Goal: Obtain resource: Obtain resource

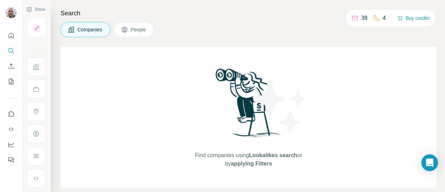
click at [82, 32] on span "Companies" at bounding box center [90, 29] width 25 height 7
click at [129, 127] on div "Find companies using Lookalikes search or by applying Filters" at bounding box center [249, 117] width 377 height 141
click at [145, 30] on span "People" at bounding box center [139, 29] width 16 height 7
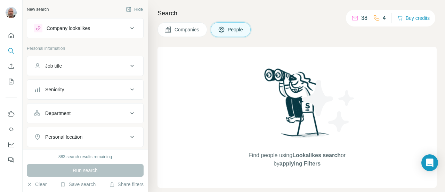
click at [194, 29] on span "Companies" at bounding box center [187, 29] width 25 height 7
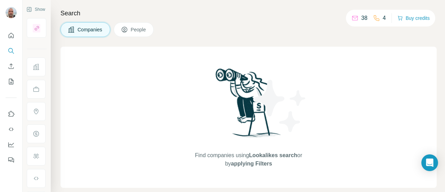
click at [86, 34] on button "Companies" at bounding box center [86, 29] width 50 height 15
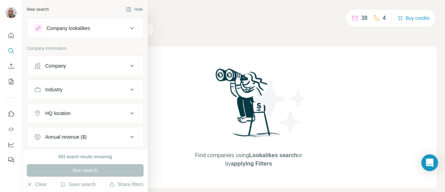
click at [109, 89] on div "Industry" at bounding box center [81, 89] width 94 height 7
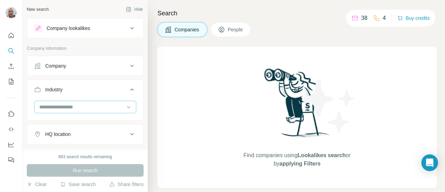
click at [99, 108] on input at bounding box center [82, 107] width 86 height 8
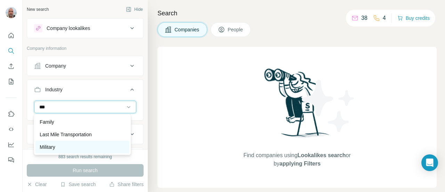
type input "***"
click at [54, 144] on p "Military" at bounding box center [47, 146] width 15 height 7
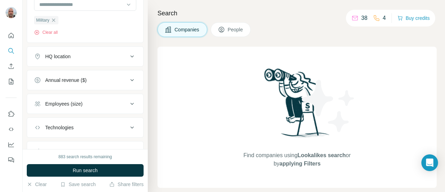
scroll to position [132, 0]
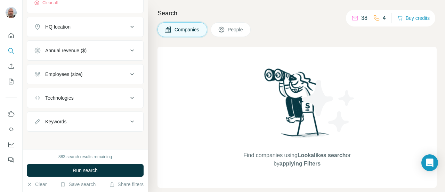
click at [95, 95] on div "Technologies" at bounding box center [81, 97] width 94 height 7
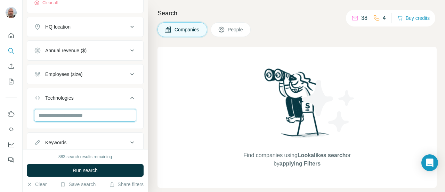
click at [92, 118] on input "text" at bounding box center [85, 115] width 102 height 13
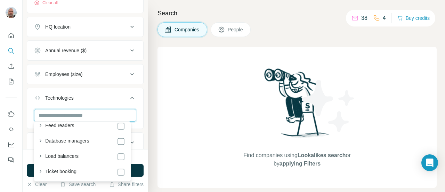
scroll to position [0, 0]
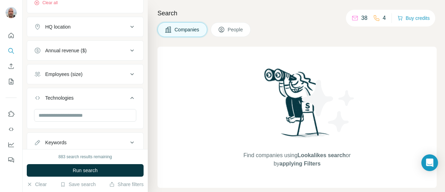
click at [168, 105] on div "Find companies using Lookalikes search or by applying Filters" at bounding box center [297, 117] width 279 height 141
click at [71, 71] on div "Employees (size)" at bounding box center [63, 74] width 37 height 7
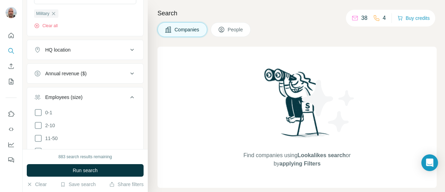
scroll to position [107, 0]
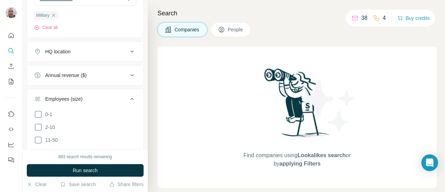
click at [93, 48] on div "HQ location" at bounding box center [81, 51] width 94 height 7
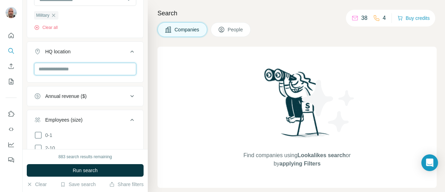
click at [82, 63] on input "text" at bounding box center [85, 69] width 102 height 13
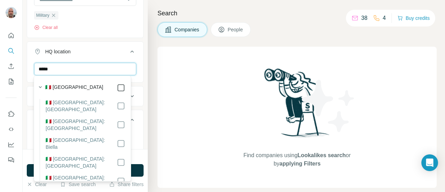
type input "*****"
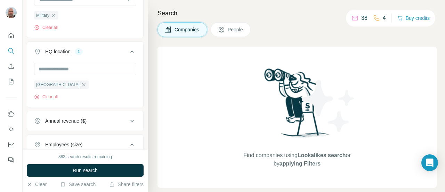
click at [179, 117] on div "Find companies using Lookalikes search or by applying Filters" at bounding box center [297, 117] width 279 height 141
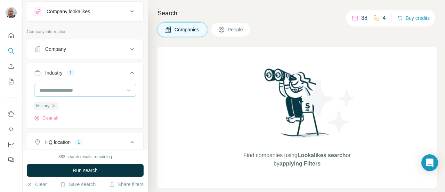
click at [96, 87] on input at bounding box center [82, 90] width 86 height 8
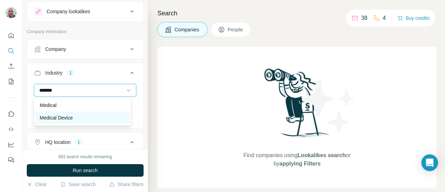
type input "*******"
click at [71, 118] on p "Medical Device" at bounding box center [56, 117] width 33 height 7
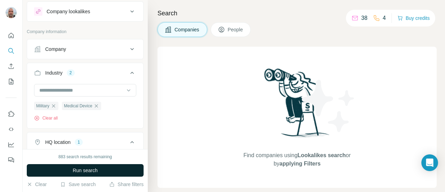
click at [93, 171] on span "Run search" at bounding box center [85, 170] width 25 height 7
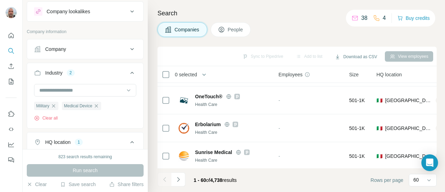
scroll to position [729, 0]
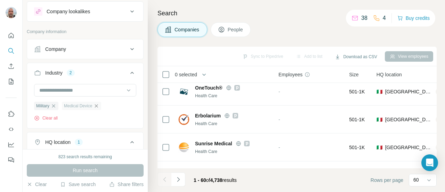
click at [98, 104] on icon "button" at bounding box center [96, 105] width 3 height 3
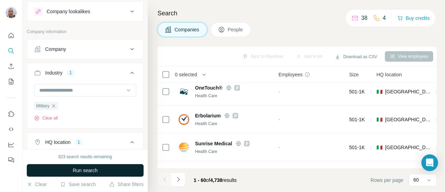
click at [104, 172] on button "Run search" at bounding box center [85, 170] width 117 height 13
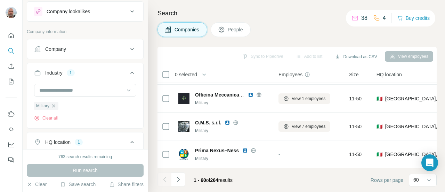
scroll to position [51, 0]
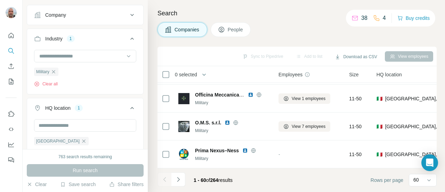
click at [128, 17] on icon at bounding box center [132, 15] width 8 height 8
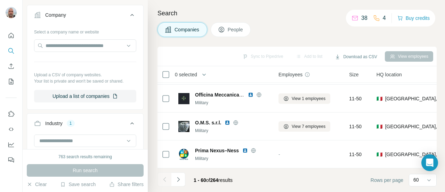
click at [128, 17] on icon at bounding box center [132, 15] width 8 height 8
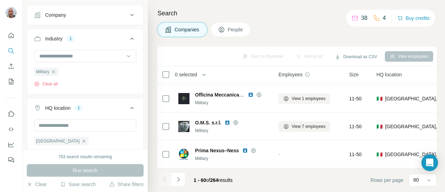
click at [128, 17] on icon at bounding box center [132, 15] width 8 height 8
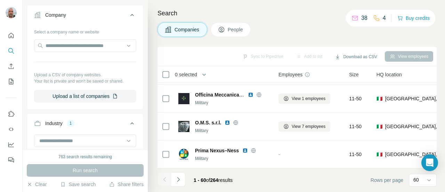
click at [128, 17] on icon at bounding box center [132, 15] width 8 height 8
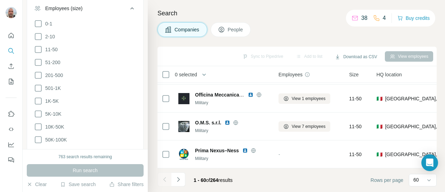
scroll to position [356, 0]
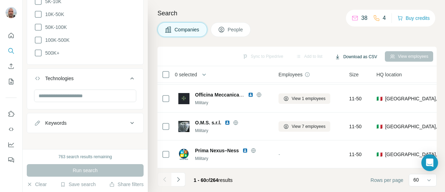
click at [354, 55] on button "Download as CSV" at bounding box center [356, 57] width 52 height 10
click at [356, 82] on div "Only current page (60) All viewed companies (60)" at bounding box center [360, 77] width 69 height 29
click at [354, 58] on button "Download as CSV" at bounding box center [356, 57] width 52 height 10
click at [420, 181] on div "60" at bounding box center [422, 179] width 17 height 7
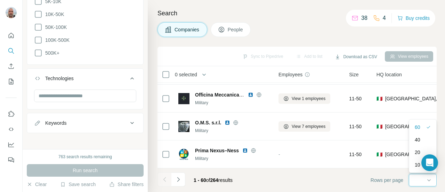
click at [420, 181] on input at bounding box center [424, 180] width 21 height 8
click at [358, 58] on button "Download as CSV" at bounding box center [356, 57] width 52 height 10
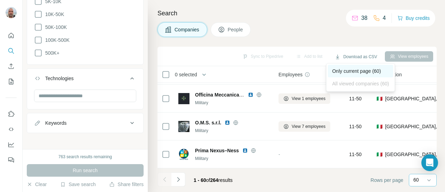
click at [383, 68] on div "Only current page (60)" at bounding box center [360, 71] width 65 height 13
click at [179, 181] on icon "Navigate to next page" at bounding box center [178, 179] width 7 height 7
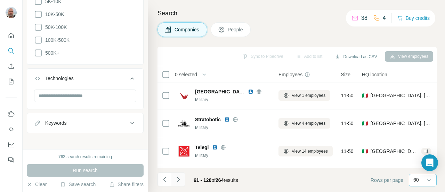
scroll to position [1588, 0]
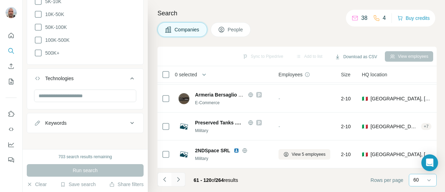
click at [179, 181] on icon "Navigate to next page" at bounding box center [178, 179] width 7 height 7
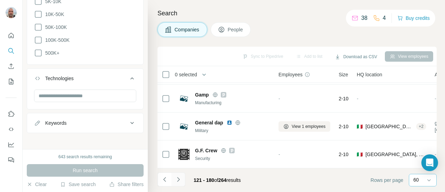
click at [179, 181] on icon "Navigate to next page" at bounding box center [178, 179] width 7 height 7
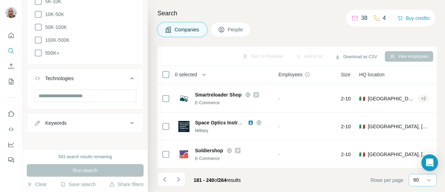
click at [437, 108] on div "Search Companies People Sync to Pipedrive Add to list Download as CSV View empl…" at bounding box center [297, 96] width 298 height 192
click at [436, 99] on div "Search Companies People Sync to Pipedrive Add to list Download as CSV View empl…" at bounding box center [297, 96] width 298 height 192
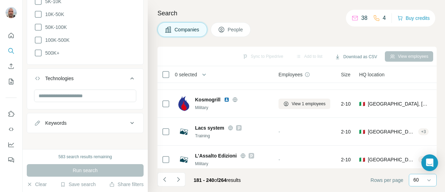
scroll to position [0, 0]
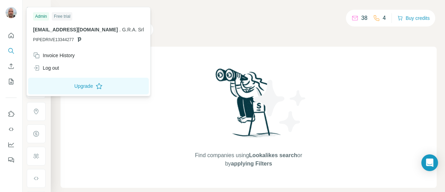
click at [9, 14] on img at bounding box center [11, 12] width 11 height 11
click at [9, 112] on icon "Use Surfe on LinkedIn" at bounding box center [11, 113] width 7 height 7
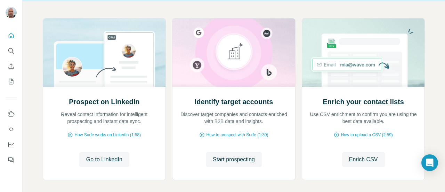
scroll to position [89, 0]
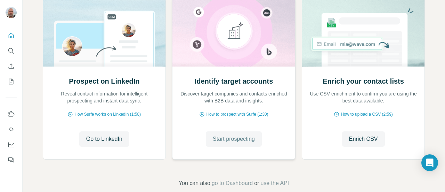
click at [236, 137] on span "Start prospecting" at bounding box center [234, 139] width 42 height 8
